Goal: Transaction & Acquisition: Purchase product/service

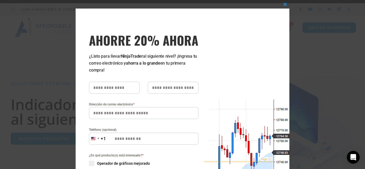
drag, startPoint x: 235, startPoint y: 117, endPoint x: 235, endPoint y: 94, distance: 22.2
click at [235, 94] on div "Cerrar este módulo AHORRE 20% AHORA ¿Listo para llevar NinjaTrader al siguiente…" at bounding box center [183, 146] width 214 height 275
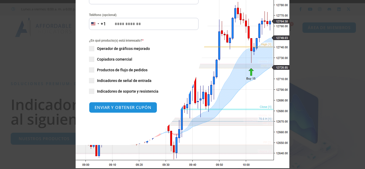
scroll to position [80, 0]
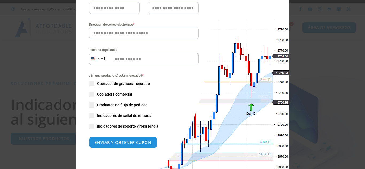
click at [106, 114] on font "Indicadores de señal de entrada" at bounding box center [124, 116] width 55 height 4
click at [92, 124] on span at bounding box center [91, 126] width 5 height 5
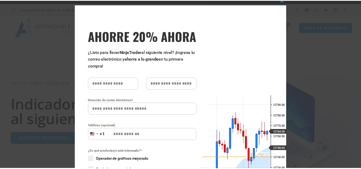
scroll to position [0, 0]
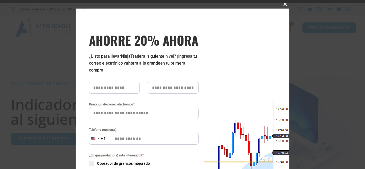
click at [284, 3] on button "Cerrar este módulo" at bounding box center [285, 4] width 9 height 9
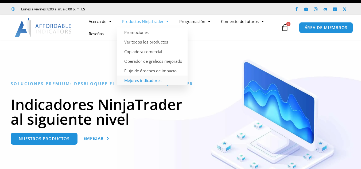
click at [150, 83] on link "Mejores indicadores" at bounding box center [152, 81] width 71 height 10
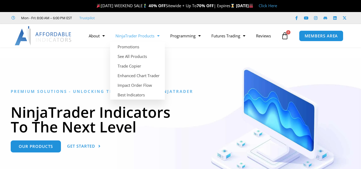
scroll to position [9, 0]
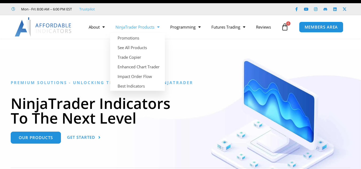
drag, startPoint x: 0, startPoint y: 0, endPoint x: 150, endPoint y: 27, distance: 152.0
click at [150, 27] on link "NinjaTrader Products" at bounding box center [137, 27] width 55 height 12
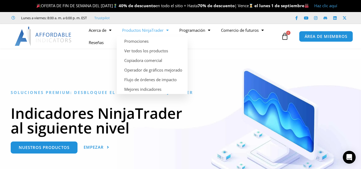
click at [171, 31] on link "Productos NinjaTrader" at bounding box center [145, 30] width 57 height 12
click at [157, 50] on font "Ver todos los productos" at bounding box center [146, 50] width 44 height 5
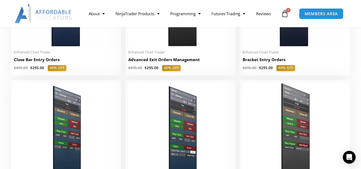
scroll to position [439, 0]
